Goal: Subscribe to service/newsletter

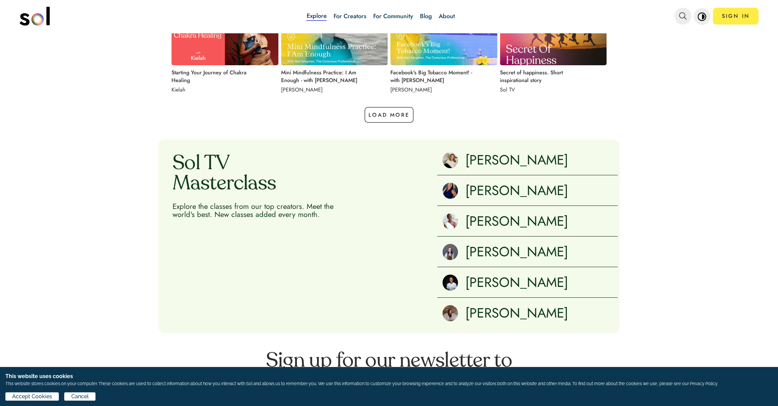
scroll to position [906, 0]
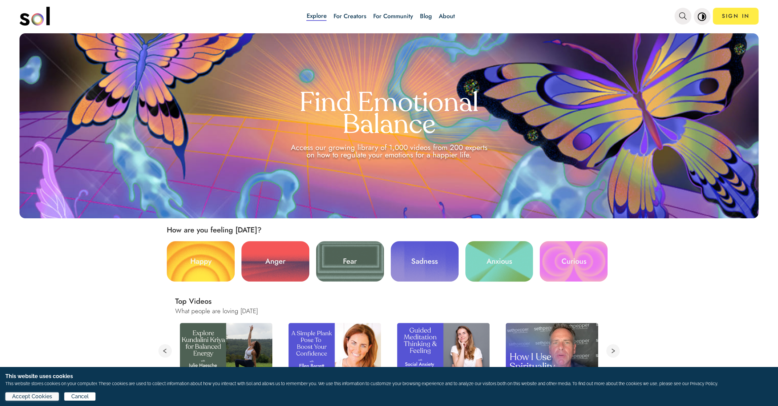
click at [49, 393] on span "Accept Cookies" at bounding box center [32, 396] width 40 height 8
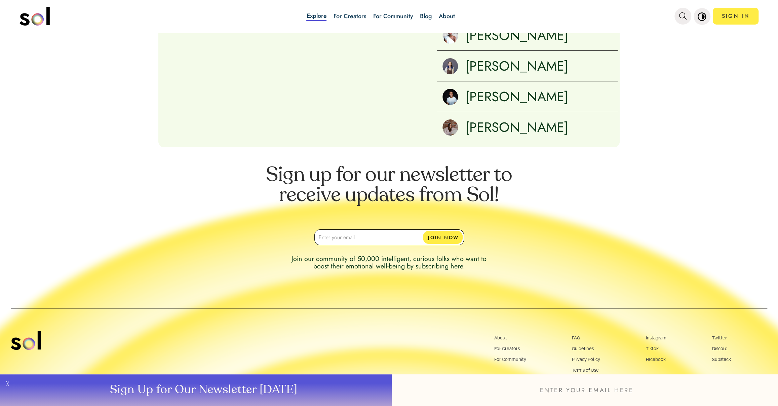
scroll to position [906, 0]
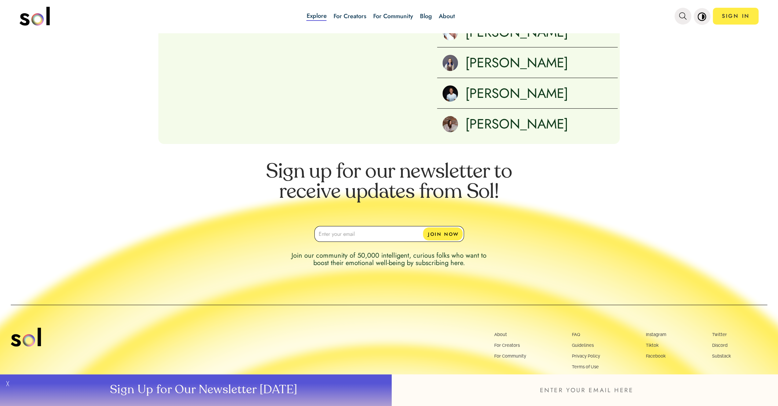
click at [362, 229] on input "email" at bounding box center [389, 234] width 150 height 16
paste input "aksquash1977@gmail.com"
type input "aksquash1977@gmail.com"
click at [441, 232] on button "JOIN NOW" at bounding box center [443, 233] width 40 height 13
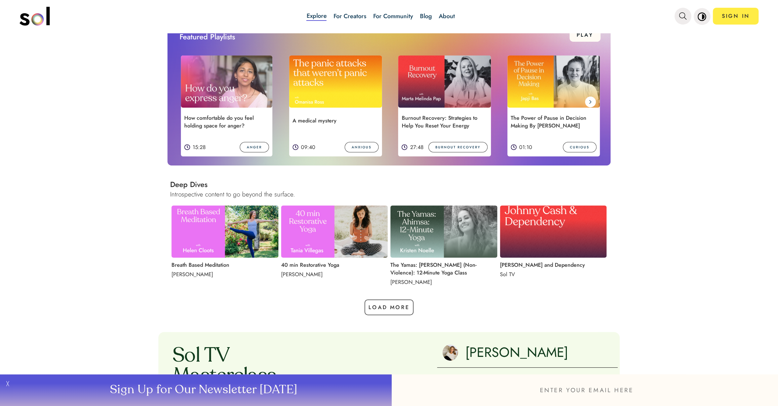
scroll to position [490, 0]
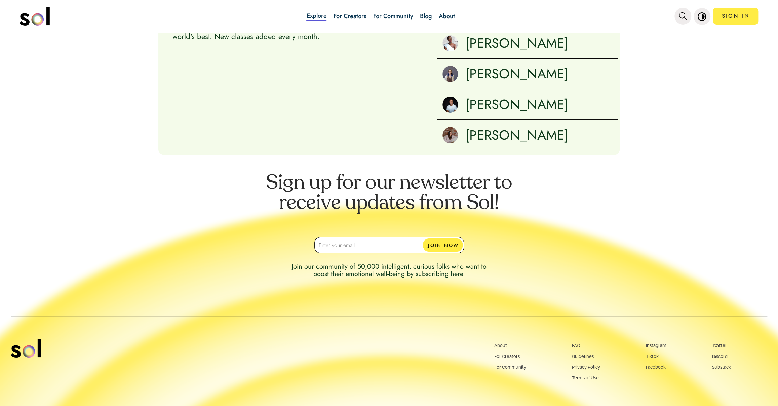
scroll to position [906, 0]
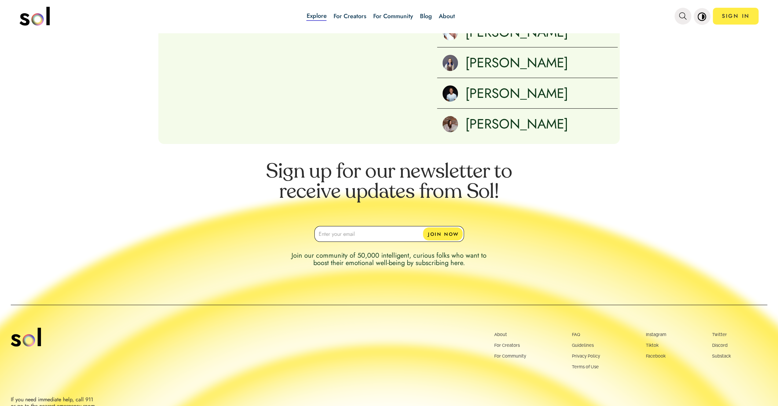
click at [188, 178] on div "Sign up for our newsletter to receive updates from Sol!" at bounding box center [389, 189] width 756 height 54
click at [343, 227] on input "email" at bounding box center [389, 234] width 150 height 16
paste input "zahanbhuiya@gmail.com"
type input "zahanbhuiya@gmail.com"
click at [450, 231] on button "JOIN NOW" at bounding box center [443, 233] width 40 height 13
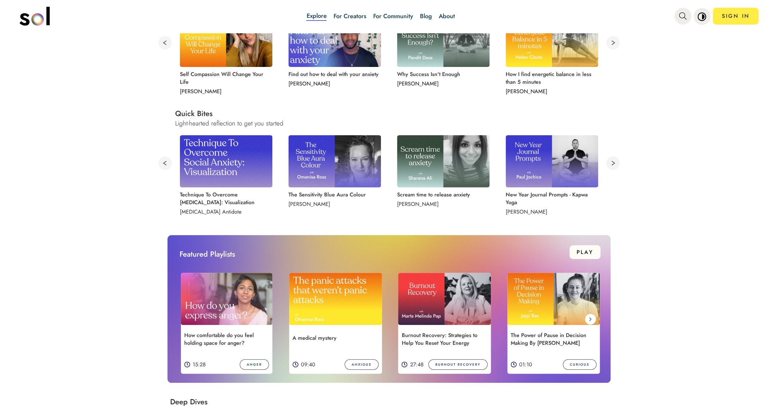
scroll to position [127, 0]
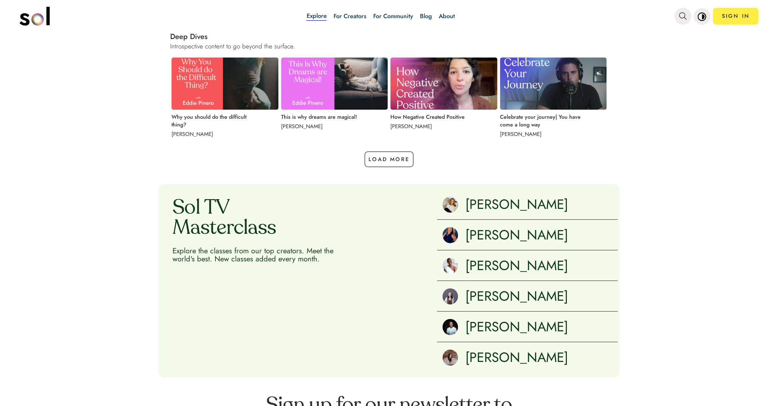
scroll to position [893, 0]
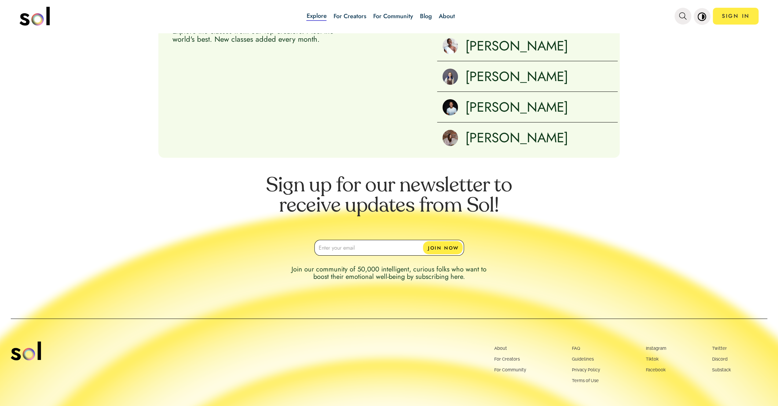
click at [339, 248] on input "email" at bounding box center [389, 248] width 150 height 16
paste input "shampa121@msn.com"
type input "shampa121@msn.com"
click at [459, 248] on button "JOIN NOW" at bounding box center [443, 247] width 40 height 13
